Goal: Complete application form

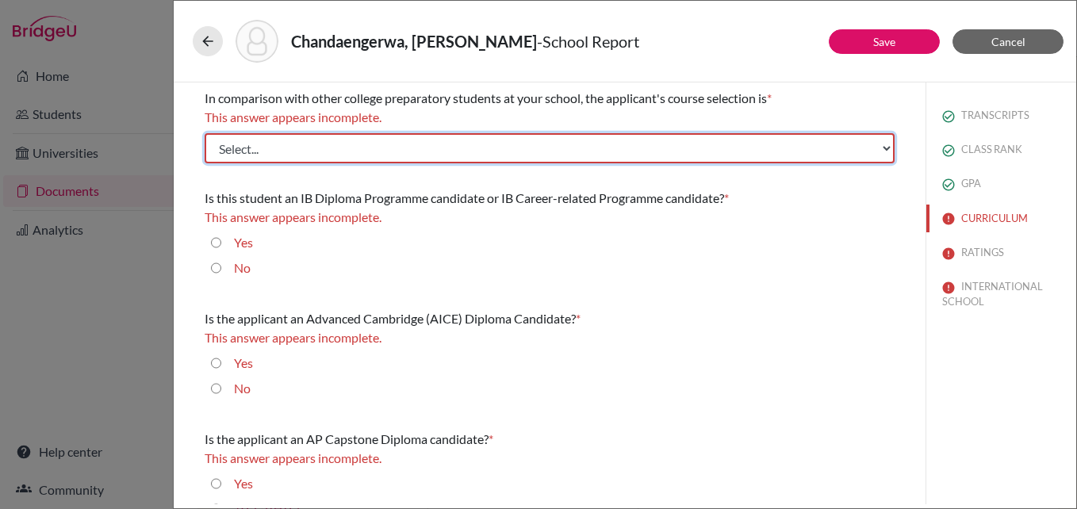
click at [605, 147] on select "Select... Less than demanding Average [PERSON_NAME] Very demanding Most demandi…" at bounding box center [550, 148] width 690 height 30
select select "4"
click at [205, 133] on select "Select... Less than demanding Average [PERSON_NAME] Very demanding Most demandi…" at bounding box center [550, 148] width 690 height 30
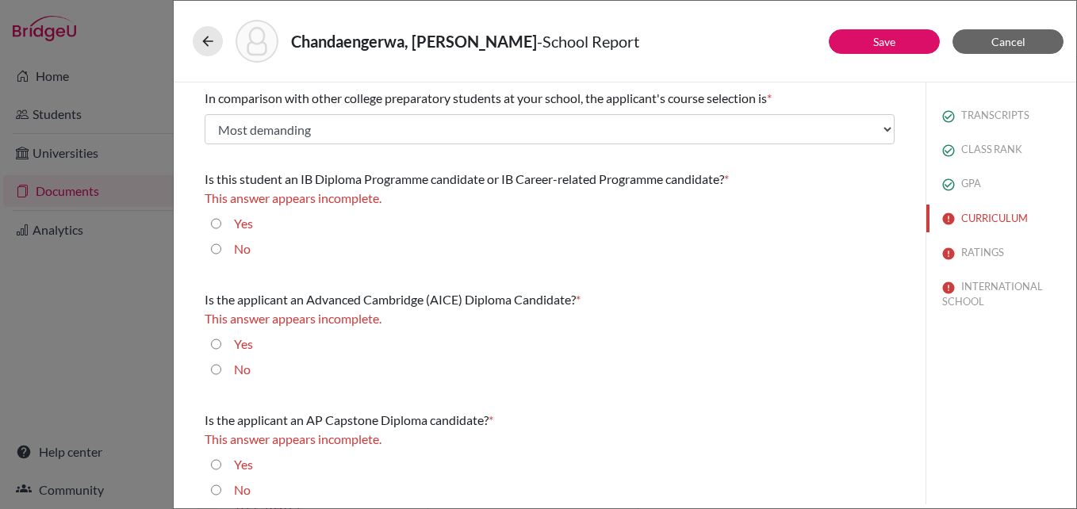
click at [214, 248] on input "No" at bounding box center [216, 249] width 10 height 19
radio input "true"
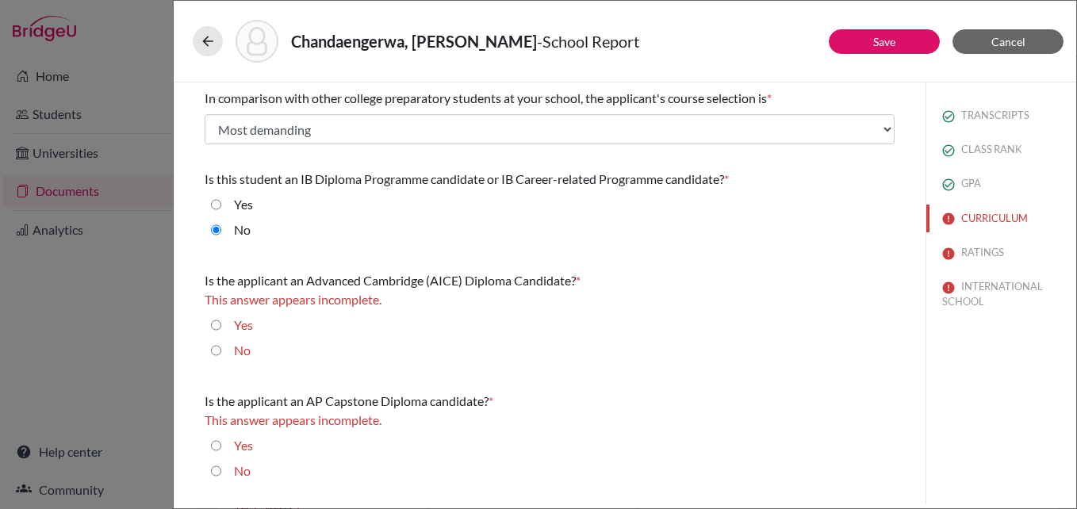
click at [213, 355] on input "No" at bounding box center [216, 350] width 10 height 19
radio input "true"
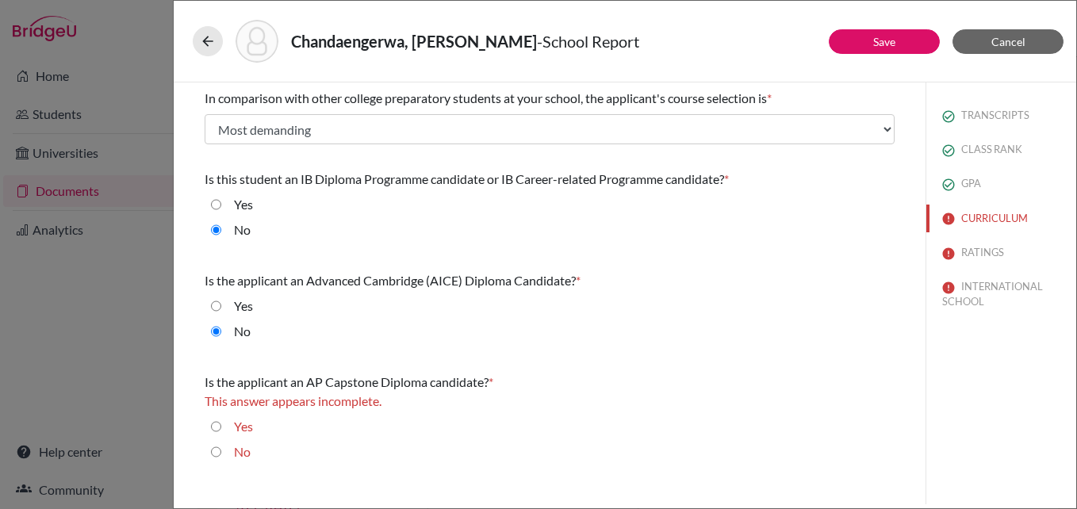
click at [216, 457] on input "No" at bounding box center [216, 452] width 10 height 19
radio input "true"
click at [211, 398] on input "Yes" at bounding box center [216, 407] width 10 height 19
radio input "true"
click at [215, 434] on input "No" at bounding box center [216, 433] width 10 height 19
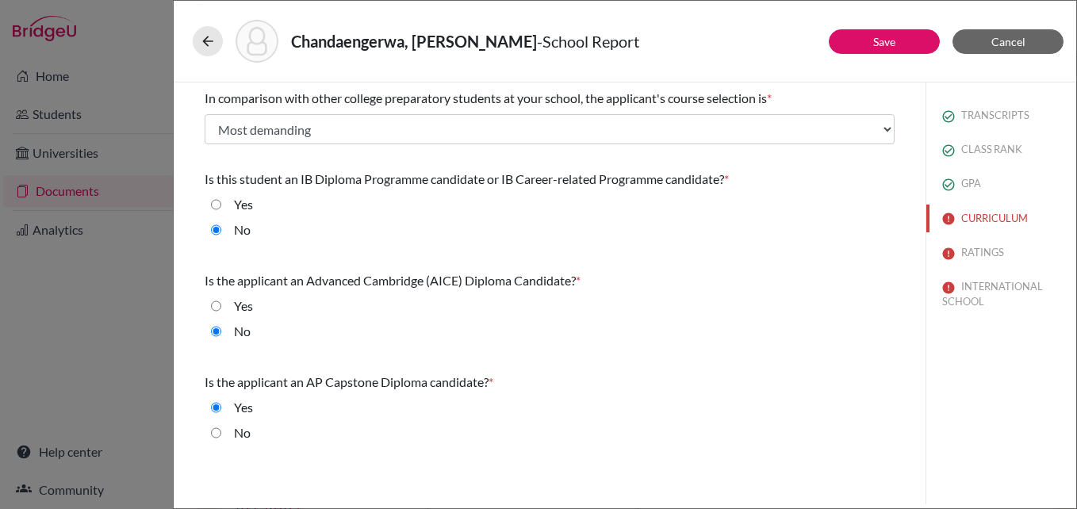
radio input "true"
click at [864, 36] on button "Save" at bounding box center [884, 41] width 111 height 25
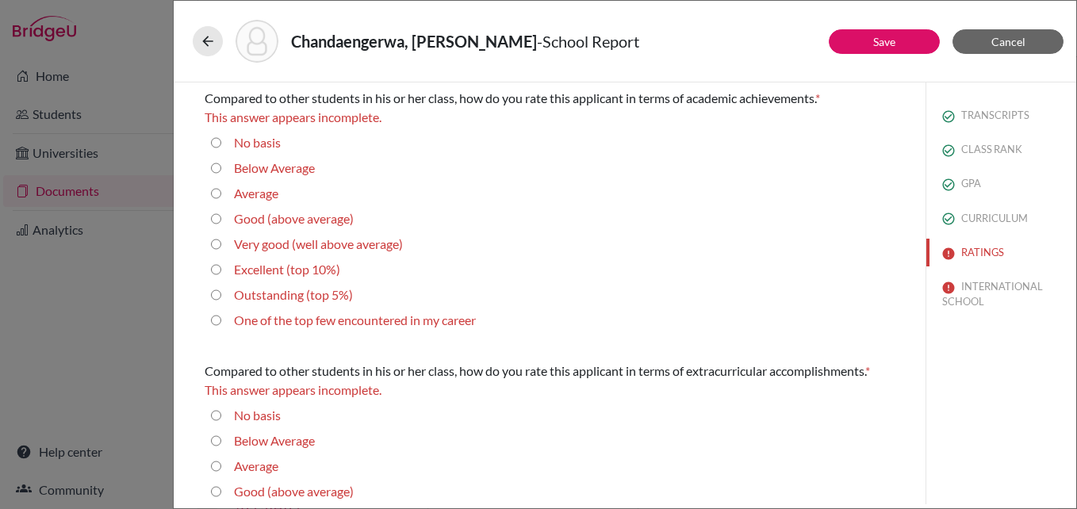
click at [214, 274] on 10\%\) "Excellent (top 10%)" at bounding box center [216, 269] width 10 height 19
radio 10\%\) "true"
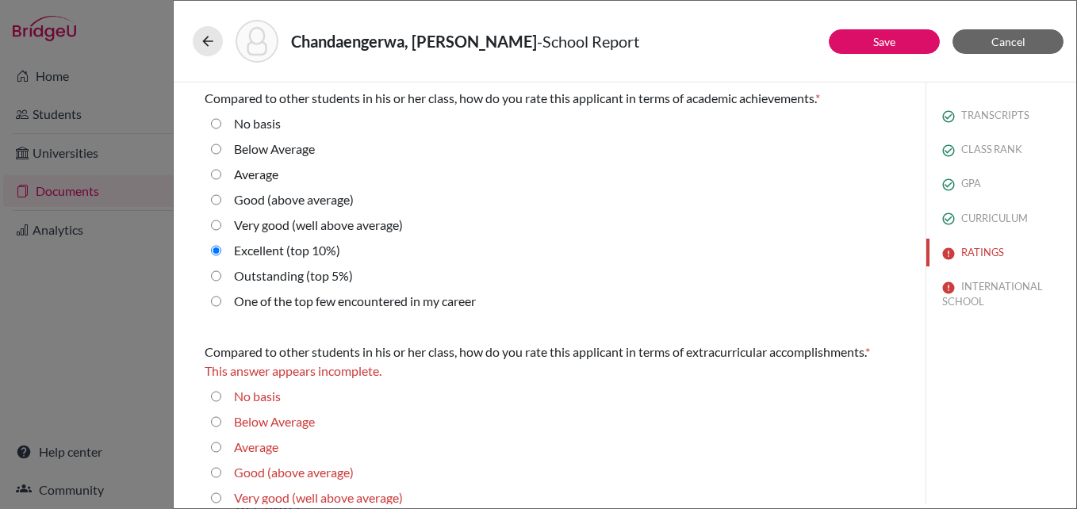
click at [216, 473] on average\) "Good (above average)" at bounding box center [216, 472] width 10 height 19
radio average\) "true"
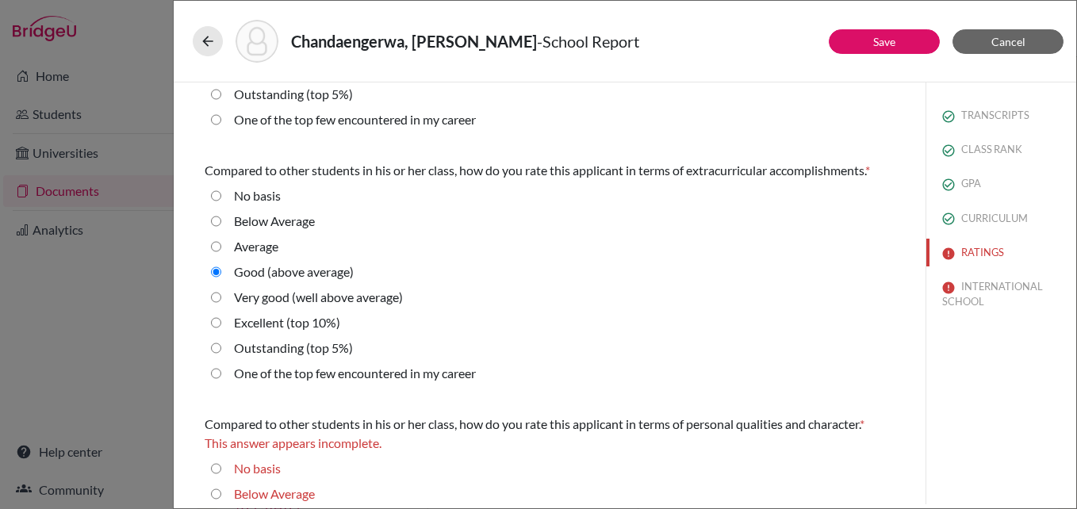
scroll to position [190, 0]
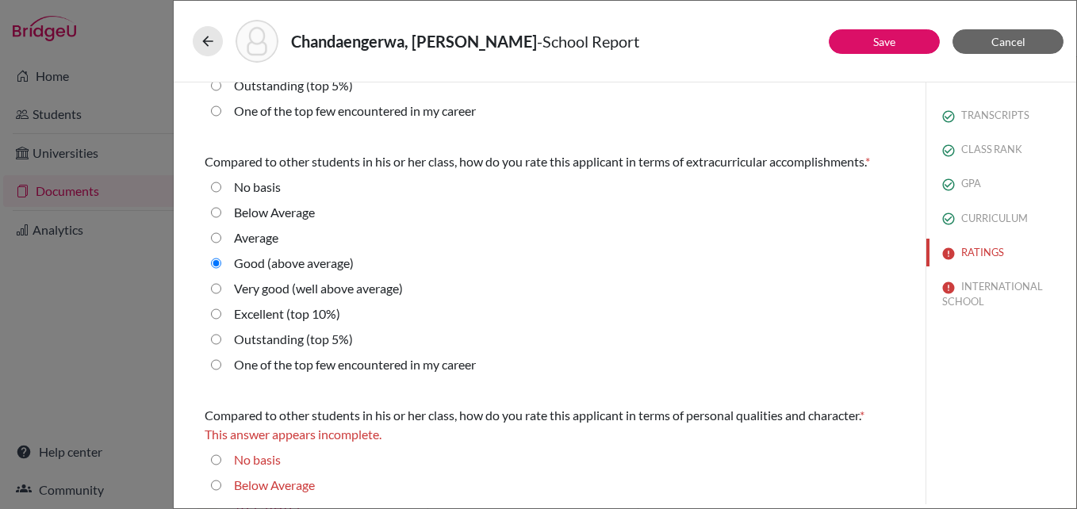
click at [219, 291] on average\) "Very good (well above average)" at bounding box center [216, 288] width 10 height 19
radio average\) "true"
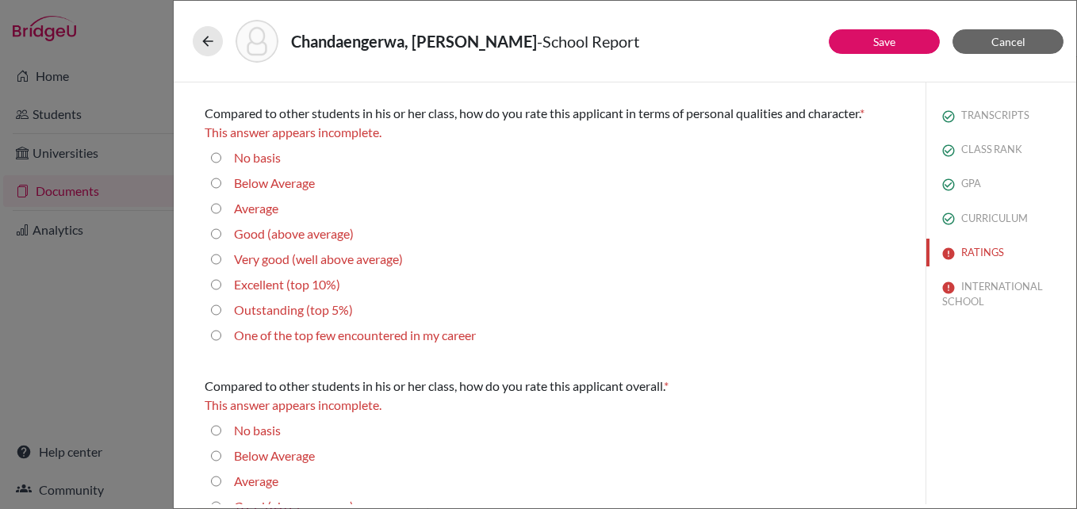
scroll to position [508, 0]
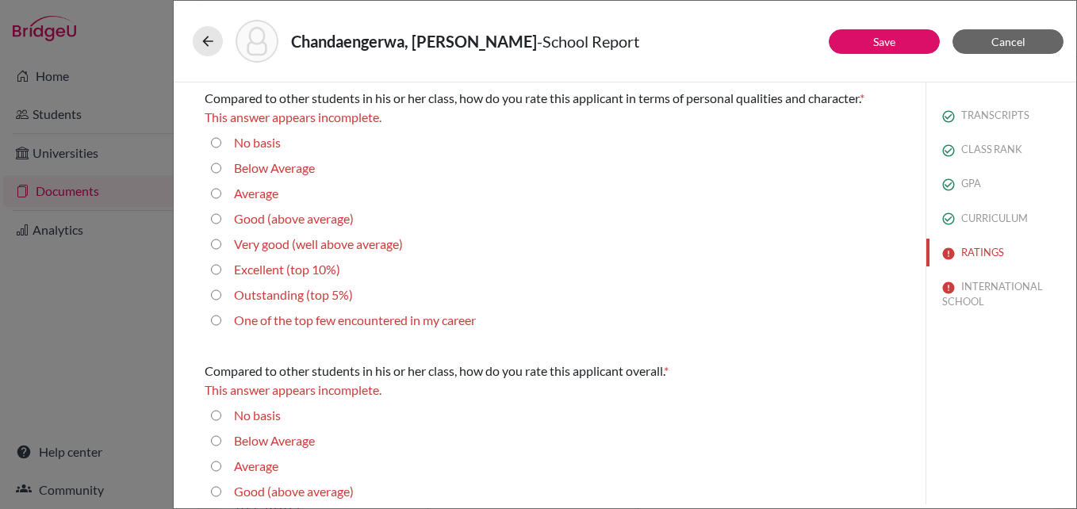
click at [214, 298] on 5\%\) "Outstanding (top 5%)" at bounding box center [216, 295] width 10 height 19
radio 5\%\) "true"
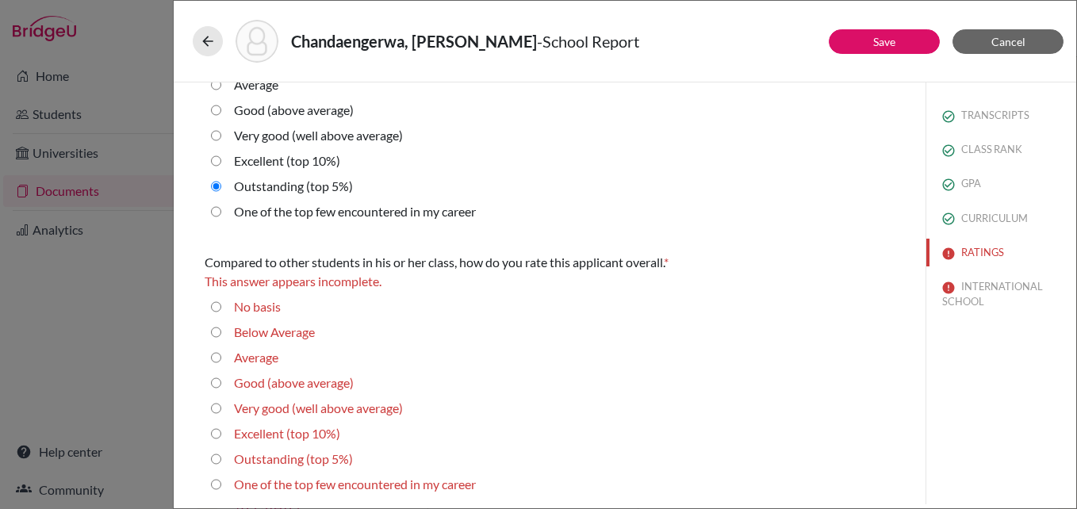
scroll to position [600, 0]
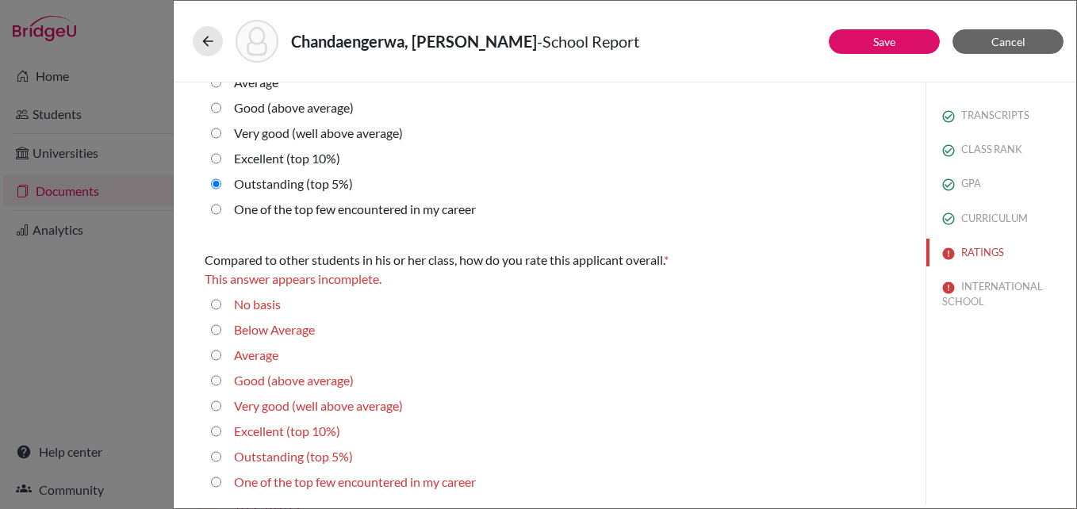
click at [213, 434] on 10\%\) "Excellent (top 10%)" at bounding box center [216, 431] width 10 height 19
radio 10\%\) "true"
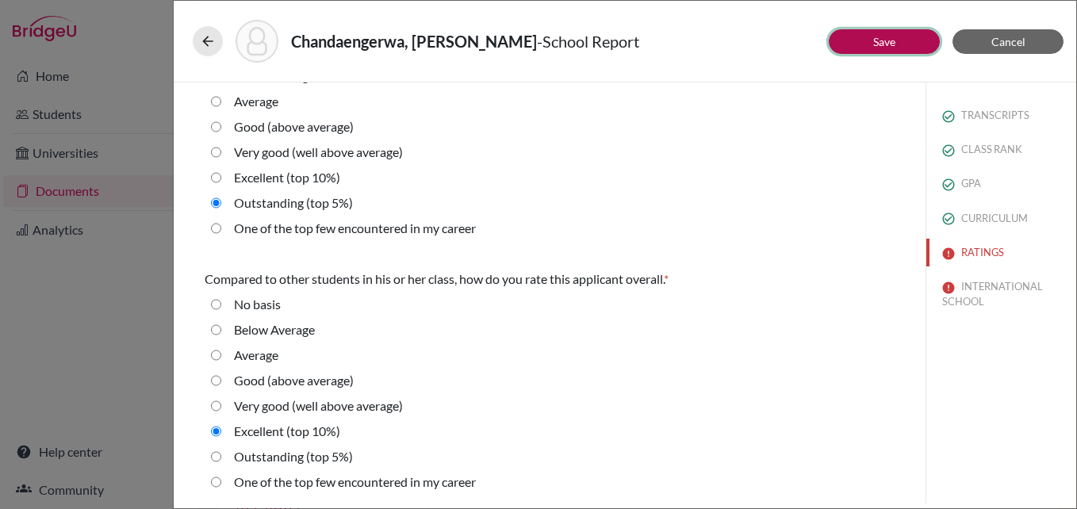
click at [884, 49] on button "Save" at bounding box center [884, 41] width 111 height 25
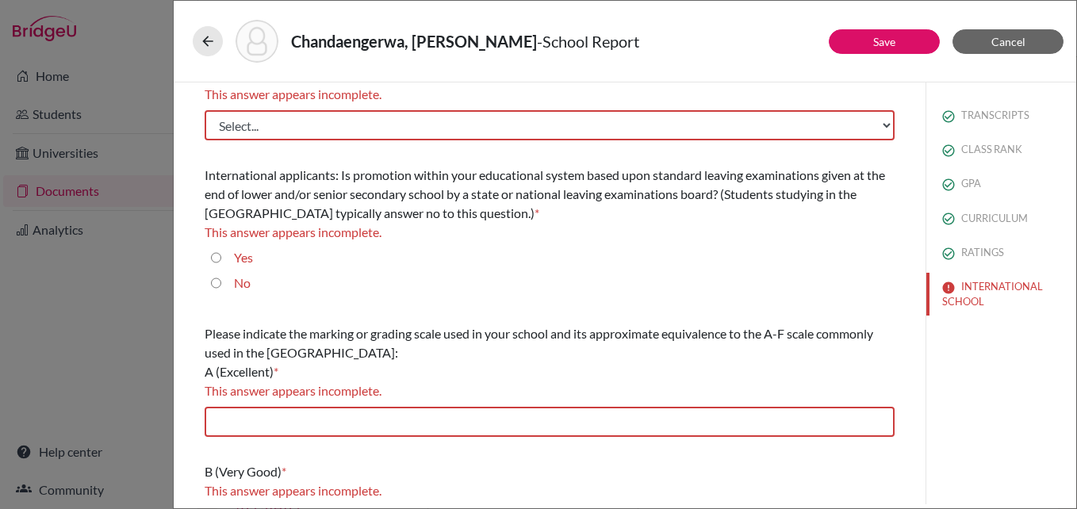
scroll to position [0, 0]
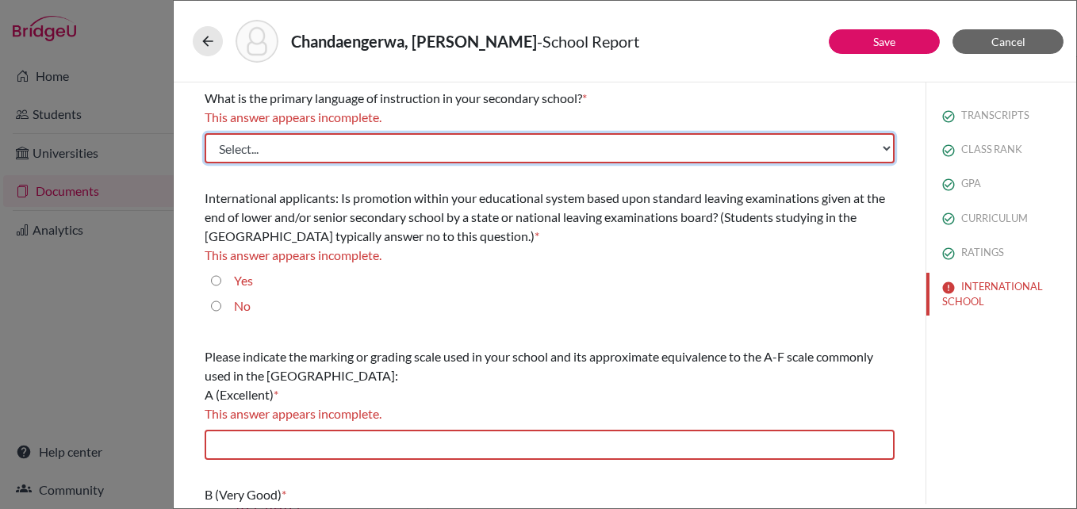
click at [703, 150] on select "Select... Albanian Arabic Armenian Assamese Azerbaijani Belarusian Bengali Bulg…" at bounding box center [550, 148] width 690 height 30
select select "14"
click at [205, 133] on select "Select... Albanian Arabic Armenian Assamese Azerbaijani Belarusian Bengali Bulg…" at bounding box center [550, 148] width 690 height 30
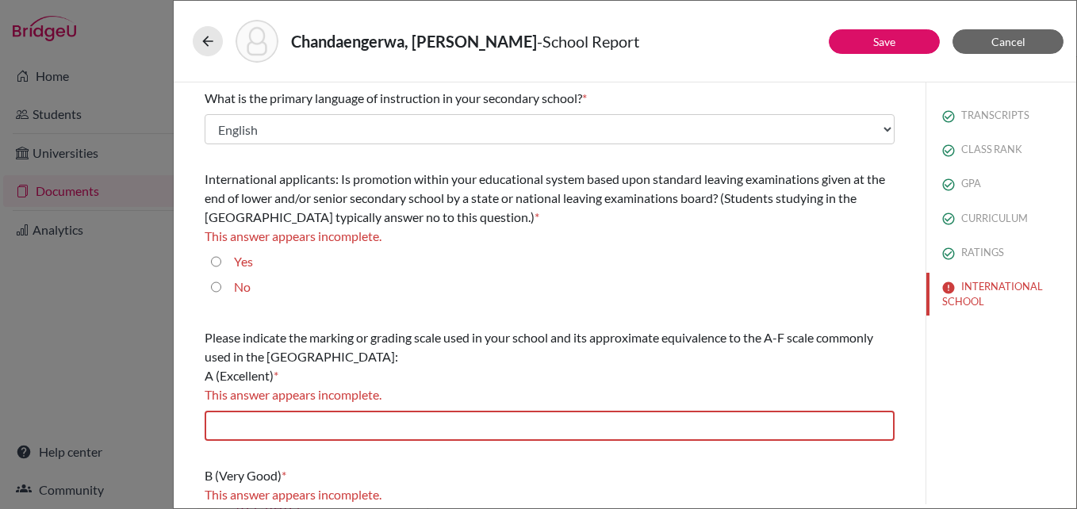
click at [220, 263] on input "Yes" at bounding box center [216, 261] width 10 height 19
radio input "true"
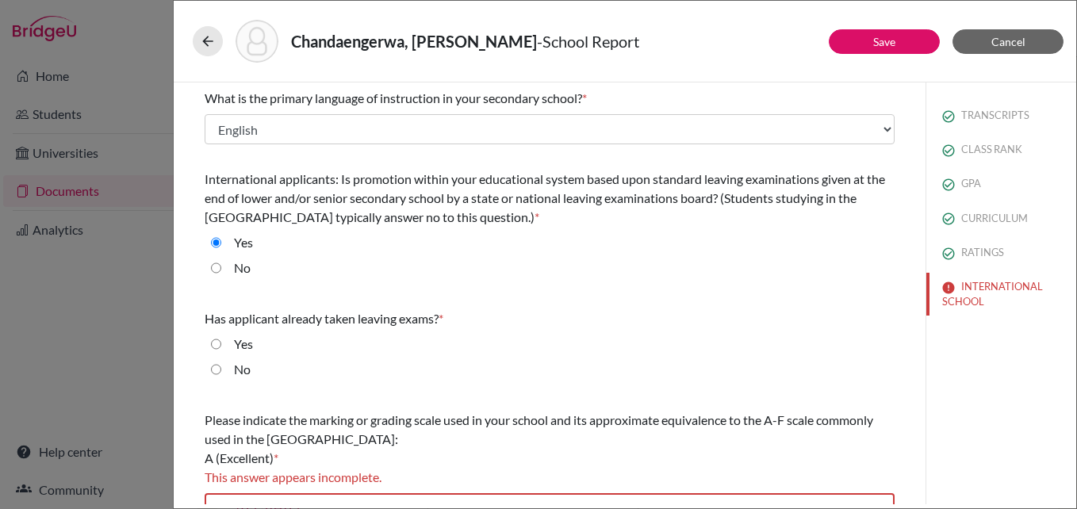
click at [216, 345] on input "Yes" at bounding box center [216, 344] width 10 height 19
radio input "true"
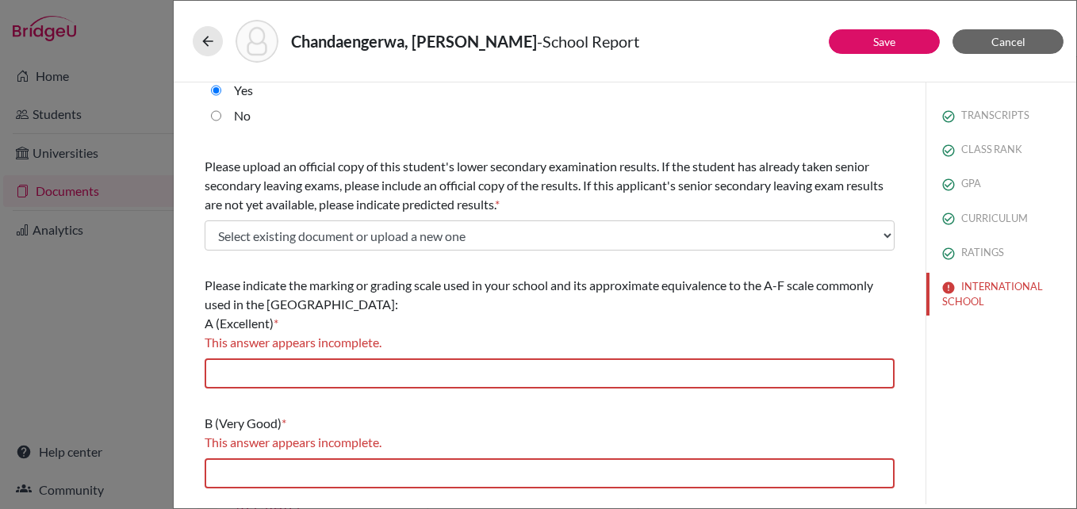
scroll to position [286, 0]
